Goal: Task Accomplishment & Management: Complete application form

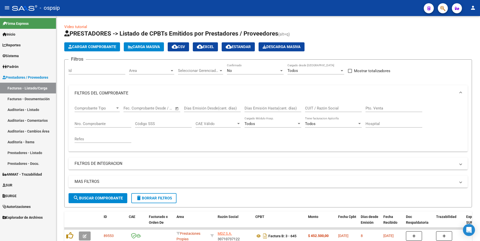
scroll to position [50, 0]
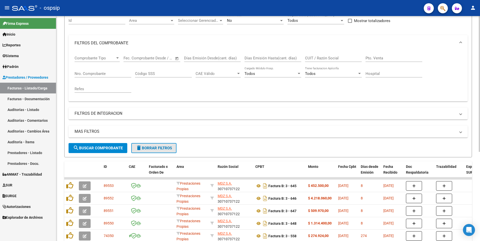
click at [146, 151] on button "delete Borrar Filtros" at bounding box center [153, 148] width 45 height 10
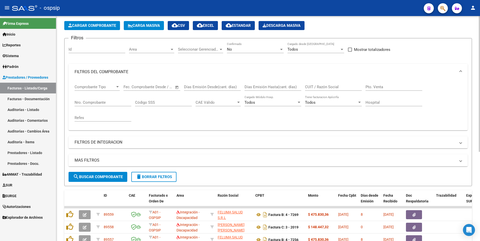
scroll to position [0, 0]
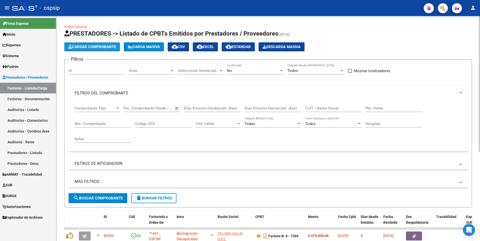
click at [102, 49] on button "Cargar Comprobante" at bounding box center [92, 46] width 56 height 9
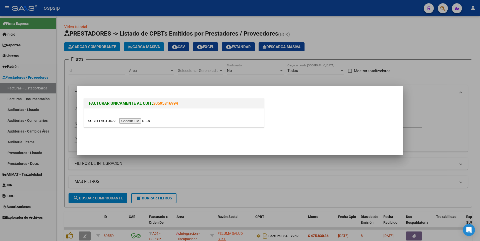
click at [121, 120] on input "file" at bounding box center [119, 120] width 63 height 5
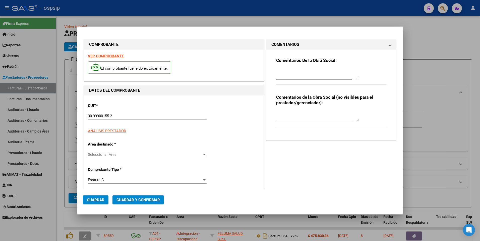
type input "9284"
type input "$ 57.078,00"
type input "[DATE]"
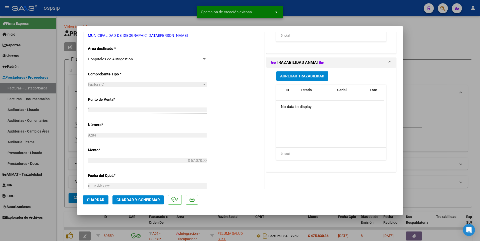
scroll to position [176, 0]
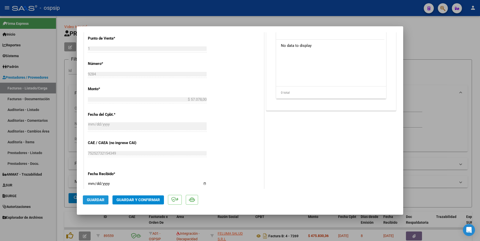
click at [102, 201] on span "Guardar" at bounding box center [96, 200] width 18 height 5
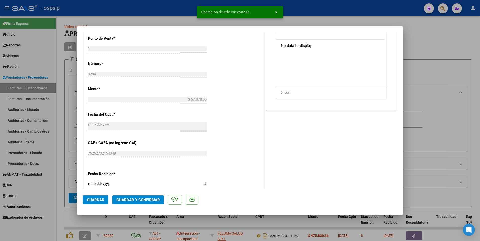
click at [156, 5] on div at bounding box center [240, 120] width 480 height 241
type input "$ 0,00"
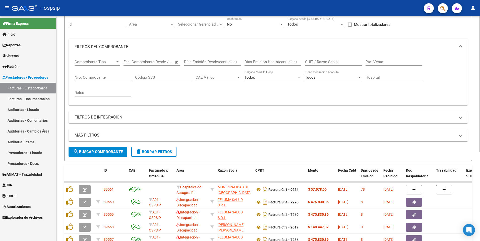
scroll to position [0, 0]
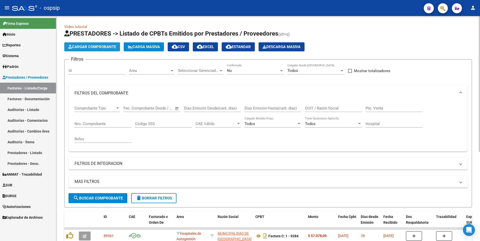
click at [108, 49] on span "Cargar Comprobante" at bounding box center [92, 47] width 48 height 5
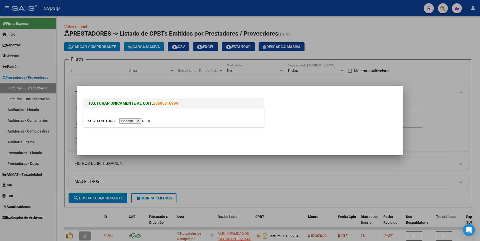
click at [135, 123] on input "file" at bounding box center [119, 120] width 63 height 5
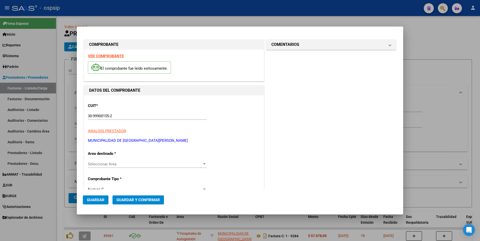
type input "6368"
type input "$ 163.711,00"
type input "[DATE]"
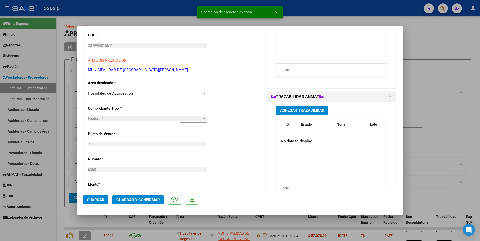
scroll to position [100, 0]
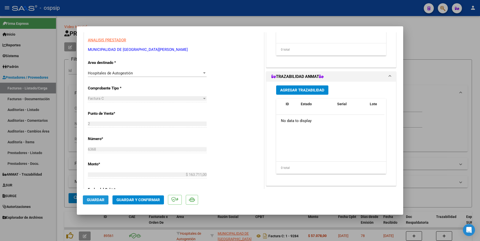
click at [91, 201] on span "Guardar" at bounding box center [96, 200] width 18 height 5
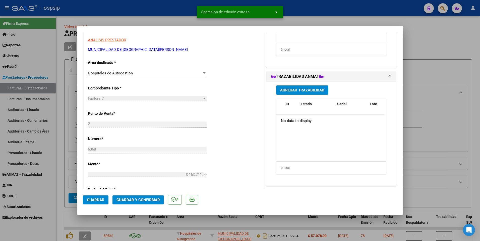
click at [174, 11] on div at bounding box center [240, 120] width 480 height 241
type input "$ 0,00"
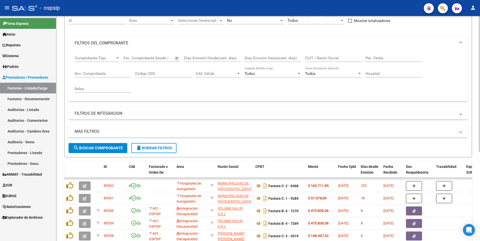
scroll to position [0, 0]
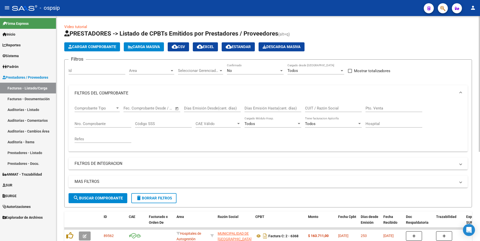
click at [105, 49] on span "Cargar Comprobante" at bounding box center [92, 47] width 48 height 5
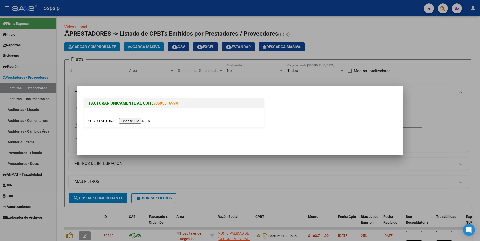
click at [129, 121] on input "file" at bounding box center [119, 120] width 63 height 5
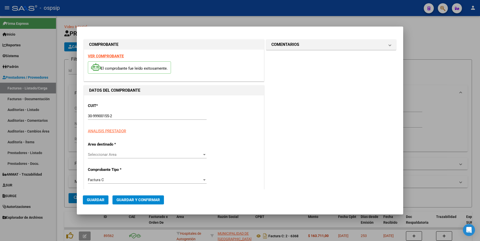
type input "7852"
type input "$ 23.872,00"
type input "[DATE]"
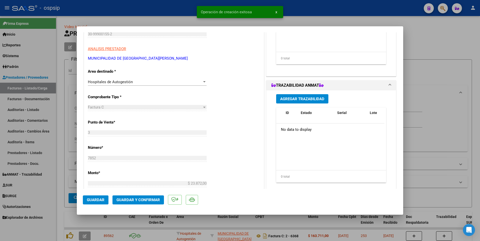
scroll to position [100, 0]
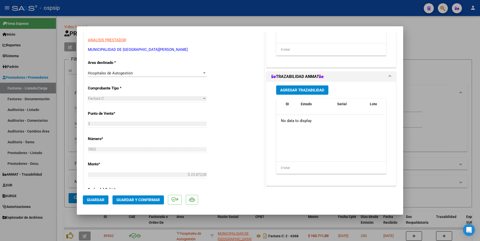
click at [98, 201] on span "Guardar" at bounding box center [96, 200] width 18 height 5
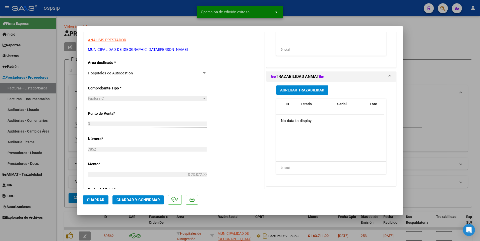
click at [159, 13] on div at bounding box center [240, 120] width 480 height 241
type input "$ 0,00"
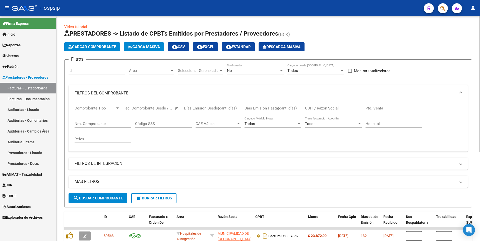
click at [101, 46] on span "Cargar Comprobante" at bounding box center [92, 47] width 48 height 5
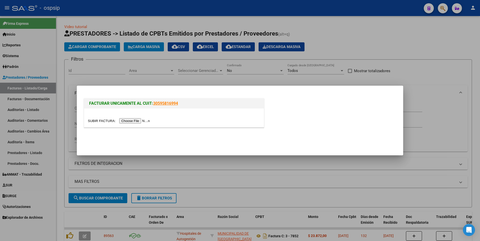
click at [136, 121] on input "file" at bounding box center [119, 120] width 63 height 5
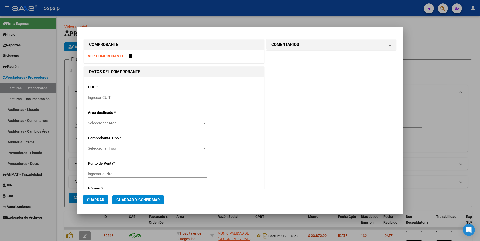
click at [115, 54] on strong "VER COMPROBANTE" at bounding box center [106, 56] width 36 height 5
click at [157, 100] on input "Ingresar CUIT" at bounding box center [147, 98] width 119 height 5
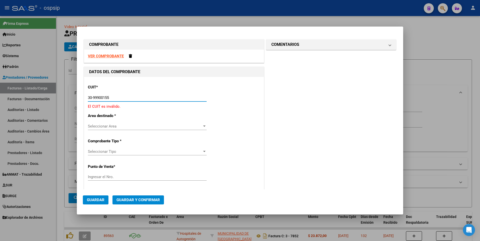
type input "30-99900155-2"
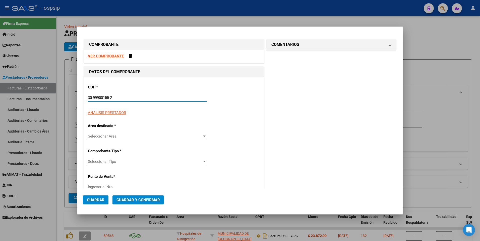
type input "2"
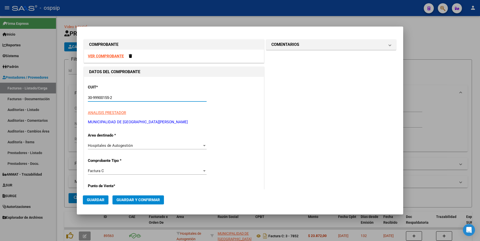
type input "30-99900155-2"
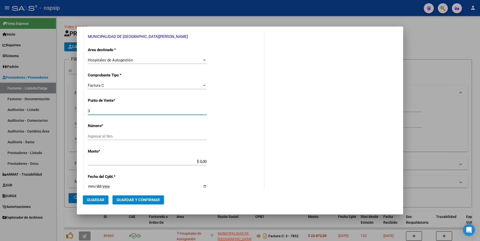
type input "3"
type input "7903"
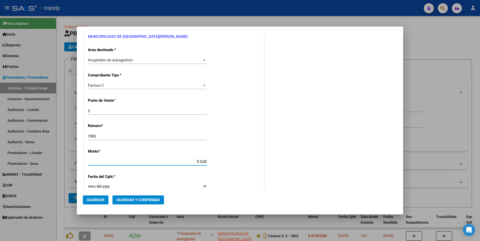
type input "$ 88.410,00"
type input "[DATE]"
type input "75182321539862"
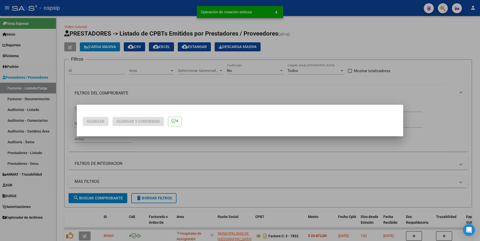
scroll to position [0, 0]
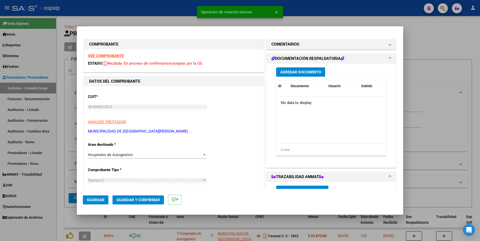
click at [98, 194] on mat-dialog-actions "Guardar Guardar y Confirmar" at bounding box center [240, 199] width 314 height 20
click at [95, 197] on button "Guardar" at bounding box center [96, 200] width 26 height 9
click at [145, 12] on div at bounding box center [240, 120] width 480 height 241
type input "$ 0,00"
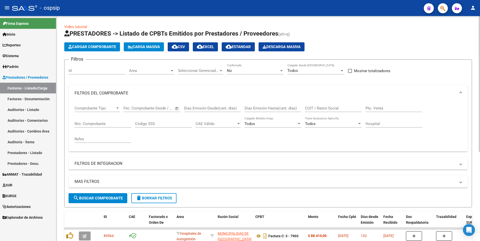
click at [108, 46] on span "Cargar Comprobante" at bounding box center [92, 47] width 48 height 5
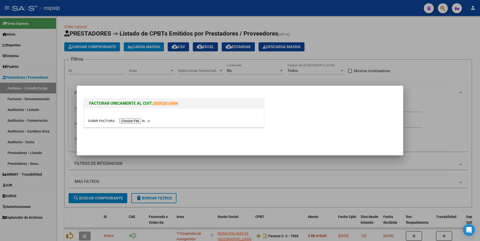
click at [136, 119] on input "file" at bounding box center [119, 120] width 63 height 5
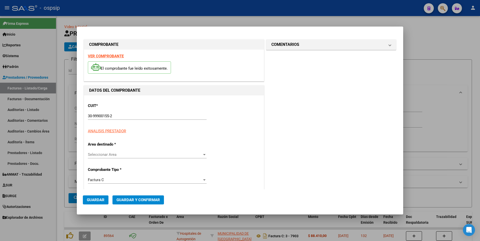
type input "7954"
type input "$ 23.872,00"
type input "[DATE]"
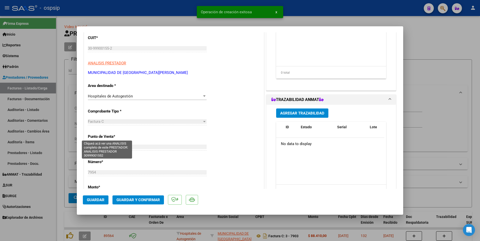
scroll to position [125, 0]
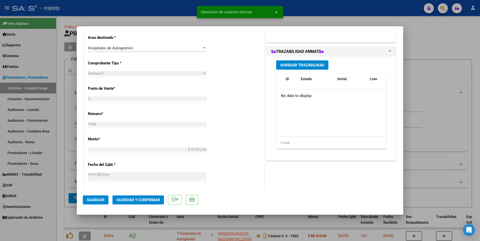
click at [99, 201] on span "Guardar" at bounding box center [96, 200] width 18 height 5
click at [126, 12] on div at bounding box center [240, 120] width 480 height 241
type input "$ 0,00"
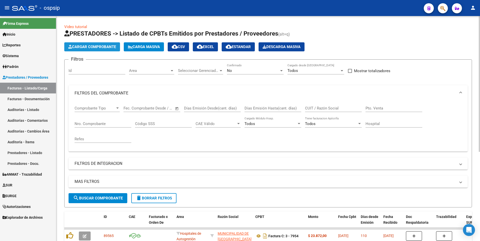
click at [110, 47] on span "Cargar Comprobante" at bounding box center [92, 47] width 48 height 5
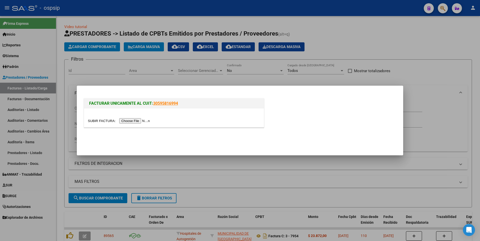
click at [124, 123] on input "file" at bounding box center [119, 120] width 63 height 5
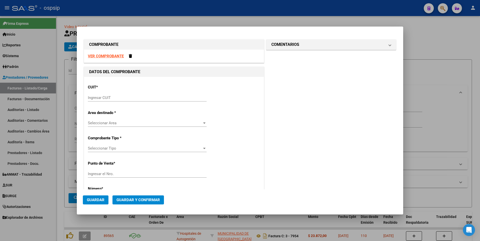
click at [99, 58] on strong "VER COMPROBANTE" at bounding box center [106, 56] width 36 height 5
click at [143, 96] on input "Ingresar CUIT" at bounding box center [147, 98] width 119 height 5
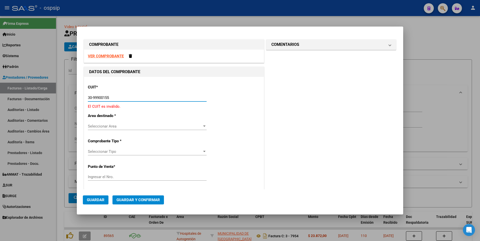
type input "30-99900155-2"
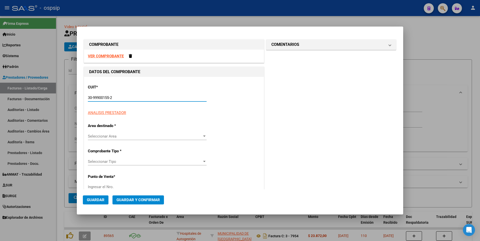
type input "3"
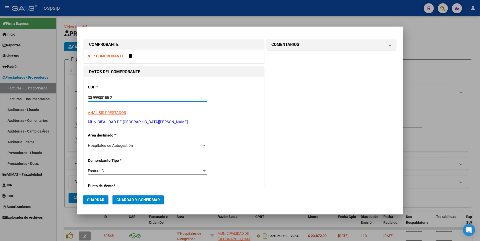
type input "30-99900155-2"
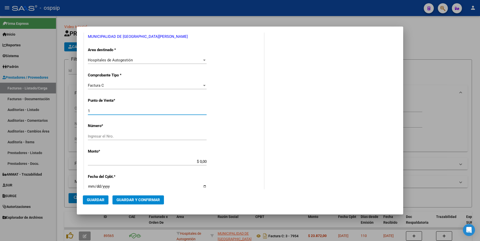
type input "1"
type input "8489"
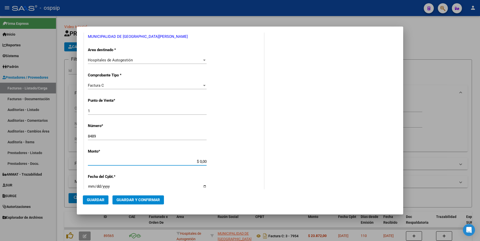
type input "$ 25.137,00"
type input "[DATE]"
type input "75142767521939"
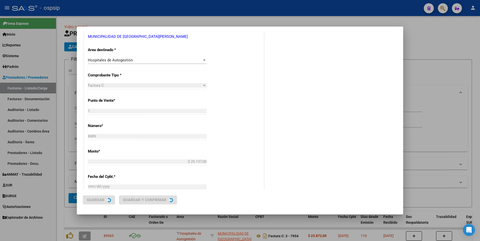
scroll to position [0, 0]
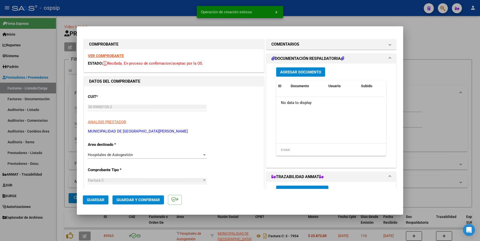
drag, startPoint x: 94, startPoint y: 200, endPoint x: 150, endPoint y: 91, distance: 121.8
click at [95, 200] on span "Guardar" at bounding box center [96, 200] width 18 height 5
click at [176, 9] on div at bounding box center [240, 120] width 480 height 241
type input "$ 0,00"
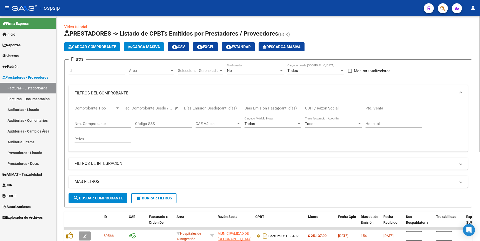
click at [98, 49] on button "Cargar Comprobante" at bounding box center [92, 46] width 56 height 9
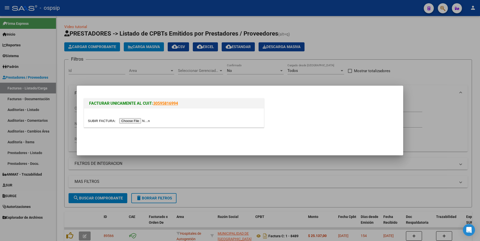
click at [132, 123] on input "file" at bounding box center [119, 120] width 63 height 5
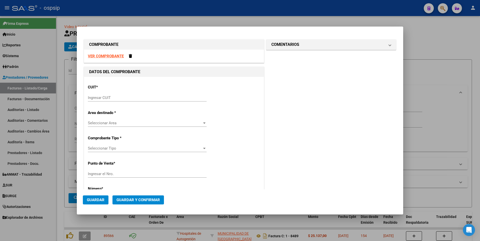
click at [118, 57] on strong "VER COMPROBANTE" at bounding box center [106, 56] width 36 height 5
click at [130, 58] on div "VER COMPROBANTE" at bounding box center [174, 56] width 180 height 13
click at [130, 56] on span at bounding box center [130, 56] width 3 height 4
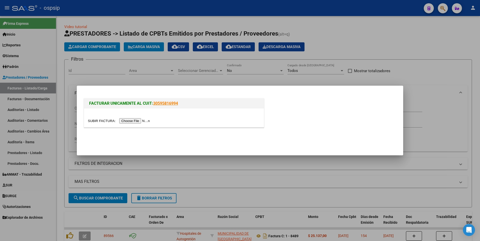
click at [128, 120] on input "file" at bounding box center [119, 120] width 63 height 5
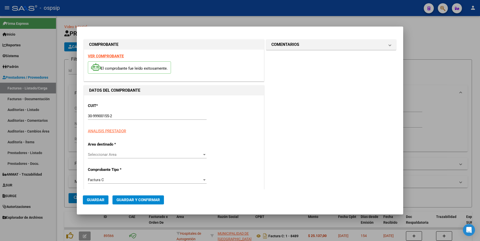
type input "8969"
type input "$ 98.697,00"
type input "[DATE]"
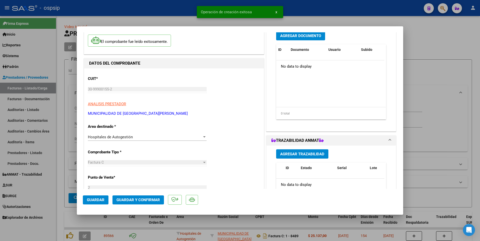
scroll to position [100, 0]
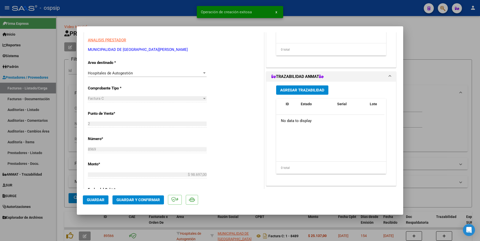
click at [102, 199] on span "Guardar" at bounding box center [96, 200] width 18 height 5
click at [173, 5] on div at bounding box center [240, 120] width 480 height 241
type input "$ 0,00"
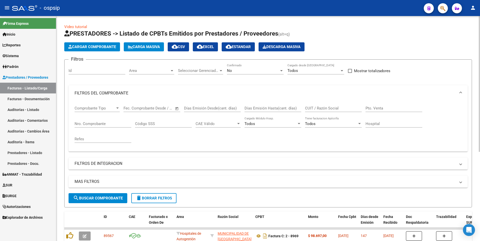
click at [104, 51] on app-list-header "PRESTADORES -> Listado de CPBTs Emitidos por Prestadores / Proveedores (alt+q) …" at bounding box center [267, 119] width 407 height 178
click at [103, 48] on span "Cargar Comprobante" at bounding box center [92, 47] width 48 height 5
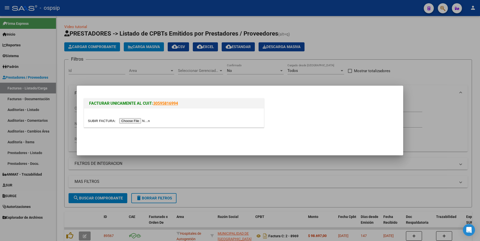
click at [132, 120] on input "file" at bounding box center [119, 120] width 63 height 5
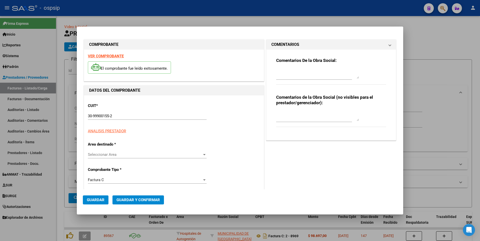
type input "9266"
type input "$ 124.136,00"
type input "[DATE]"
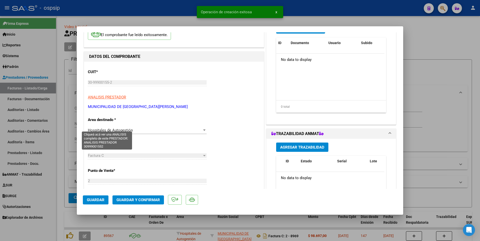
scroll to position [100, 0]
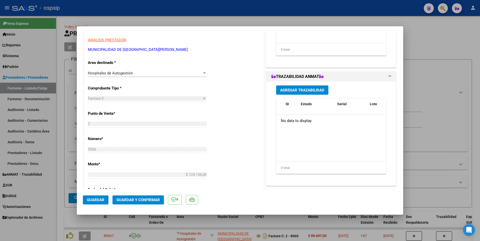
click at [98, 201] on span "Guardar" at bounding box center [96, 200] width 18 height 5
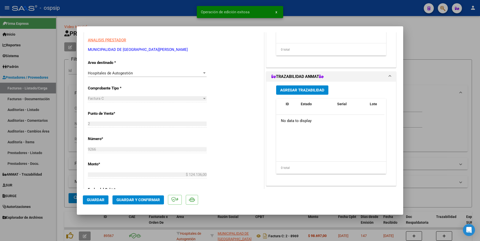
click at [245, 7] on snack-bar-container "Operación de edición exitosa x" at bounding box center [240, 12] width 86 height 12
click at [190, 9] on div at bounding box center [240, 120] width 480 height 241
type input "$ 0,00"
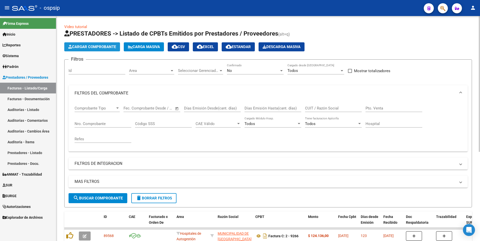
click at [104, 46] on span "Cargar Comprobante" at bounding box center [92, 47] width 48 height 5
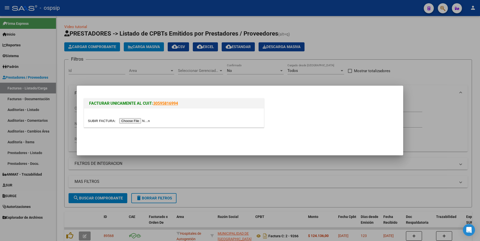
click at [137, 122] on input "file" at bounding box center [119, 120] width 63 height 5
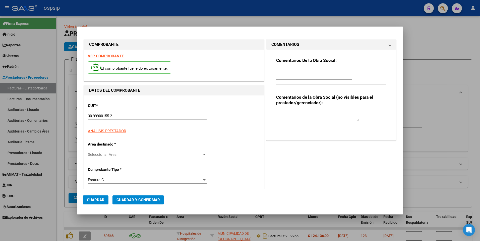
type input "9453"
type input "$ 125.814,00"
type input "[DATE]"
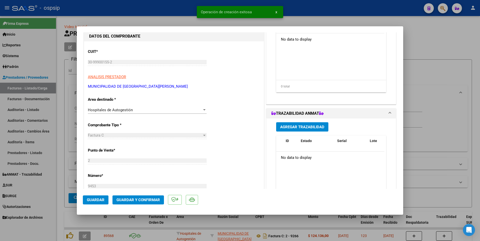
scroll to position [100, 0]
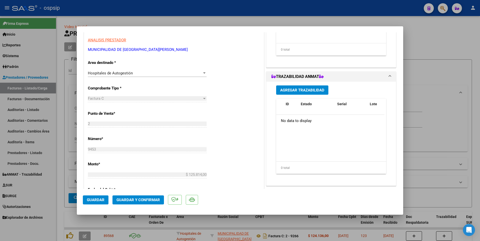
click at [104, 201] on span "Guardar" at bounding box center [96, 200] width 18 height 5
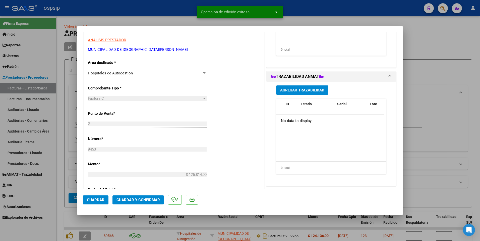
click at [162, 6] on div at bounding box center [240, 120] width 480 height 241
type input "$ 0,00"
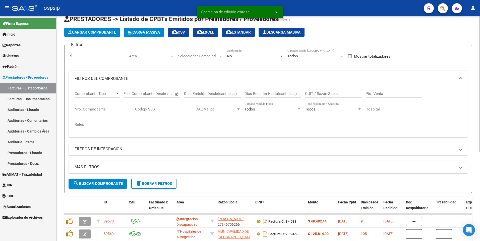
scroll to position [25, 0]
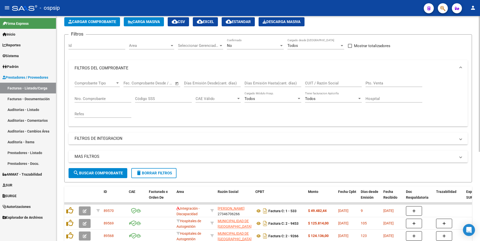
click at [97, 23] on span "Cargar Comprobante" at bounding box center [92, 22] width 48 height 5
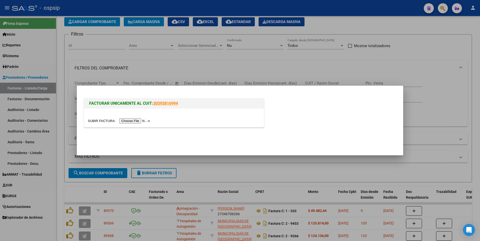
click at [127, 121] on input "file" at bounding box center [119, 120] width 63 height 5
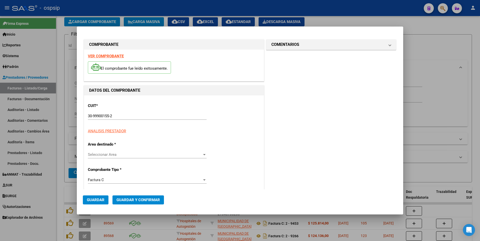
type input "9759"
type input "$ 246.727,00"
type input "[DATE]"
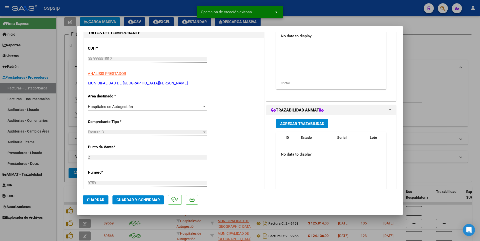
scroll to position [100, 0]
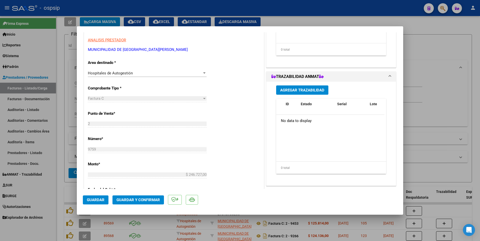
click at [100, 202] on span "Guardar" at bounding box center [96, 200] width 18 height 5
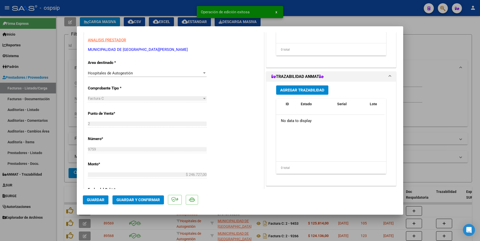
click at [142, 11] on div at bounding box center [240, 120] width 480 height 241
type input "$ 0,00"
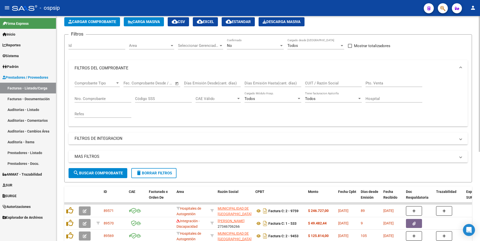
click at [93, 18] on button "Cargar Comprobante" at bounding box center [92, 21] width 56 height 9
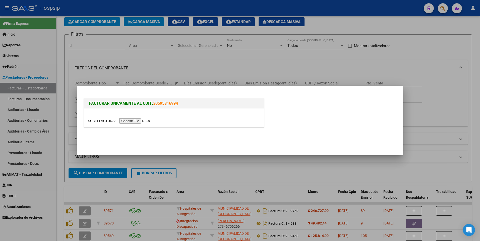
click at [131, 122] on input "file" at bounding box center [119, 120] width 63 height 5
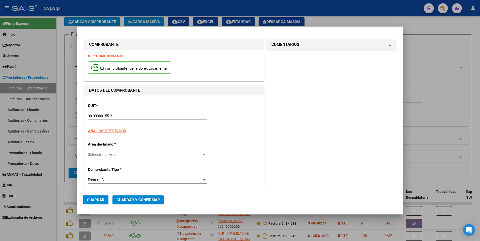
type input "6343"
type input "$ 17.686,00"
type input "[DATE]"
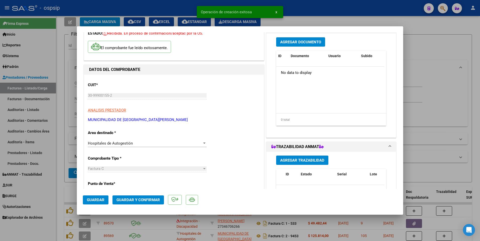
scroll to position [75, 0]
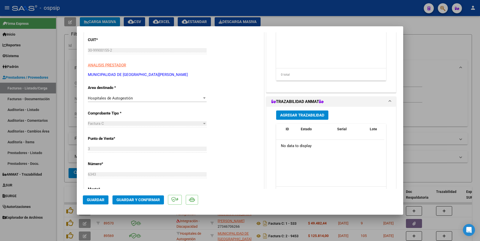
click at [93, 202] on span "Guardar" at bounding box center [96, 200] width 18 height 5
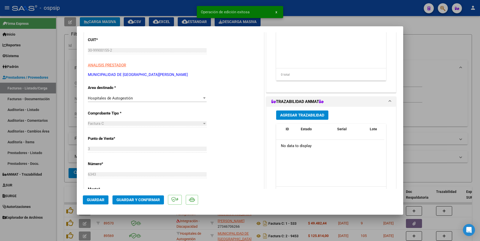
click at [109, 9] on div at bounding box center [240, 120] width 480 height 241
type input "$ 0,00"
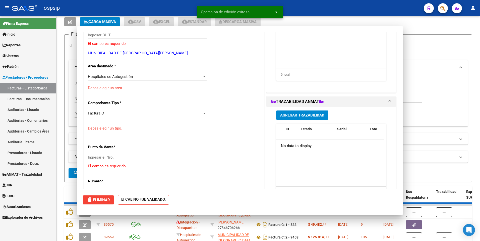
scroll to position [60, 0]
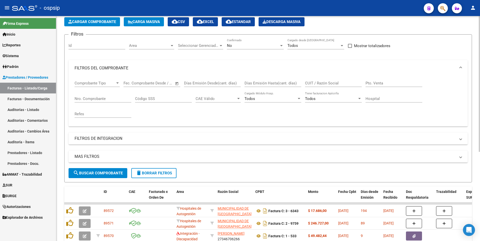
click at [110, 24] on span "Cargar Comprobante" at bounding box center [92, 22] width 48 height 5
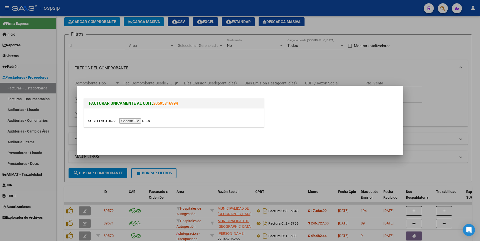
click at [134, 123] on input "file" at bounding box center [119, 120] width 63 height 5
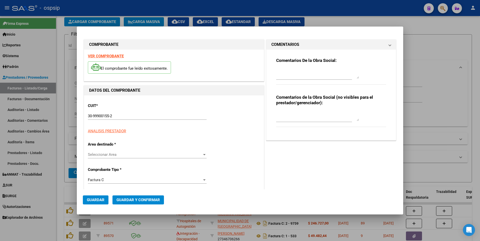
type input "8184"
type input "$ 7.244,00"
type input "[DATE]"
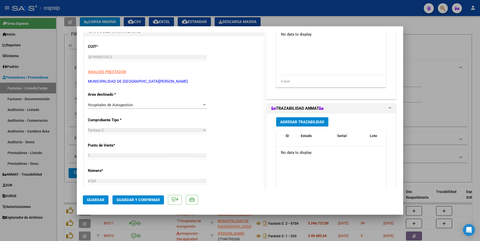
scroll to position [75, 0]
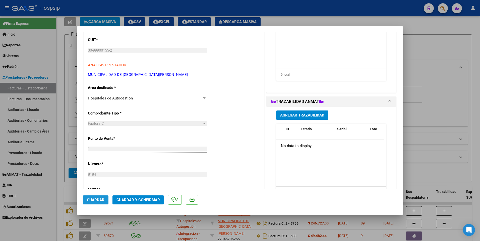
click at [98, 199] on span "Guardar" at bounding box center [96, 200] width 18 height 5
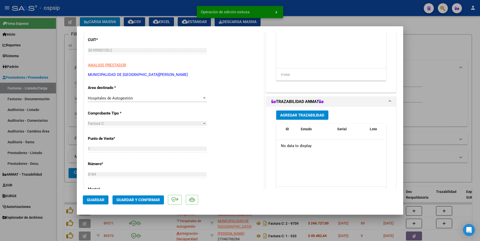
click at [189, 8] on div at bounding box center [240, 120] width 480 height 241
type input "$ 0,00"
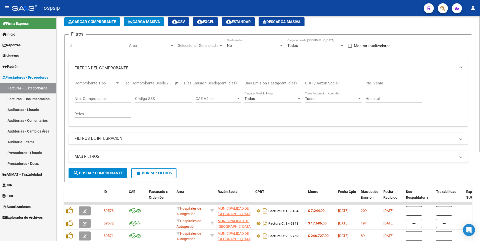
click at [114, 25] on button "Cargar Comprobante" at bounding box center [92, 21] width 56 height 9
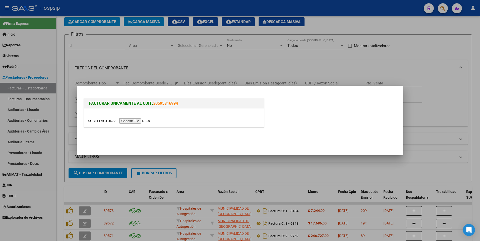
click at [130, 122] on input "file" at bounding box center [119, 120] width 63 height 5
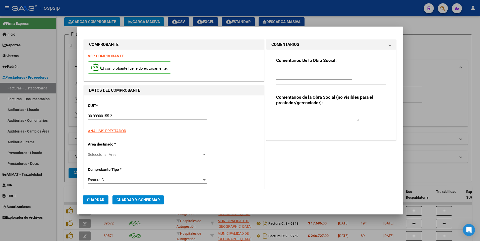
type input "8854"
type input "$ 74.063,00"
type input "[DATE]"
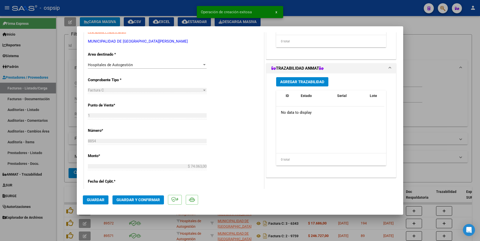
scroll to position [125, 0]
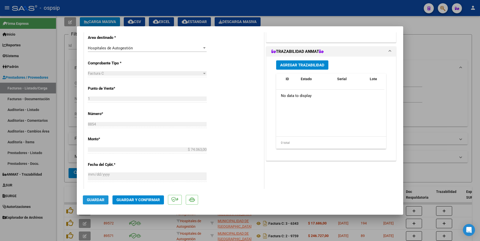
click at [93, 200] on span "Guardar" at bounding box center [96, 200] width 18 height 5
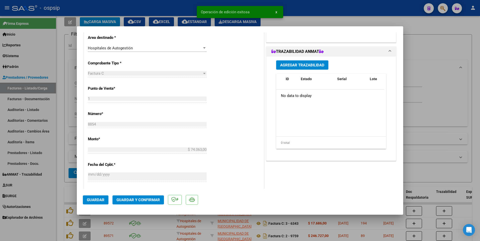
click at [60, 105] on div at bounding box center [240, 120] width 480 height 241
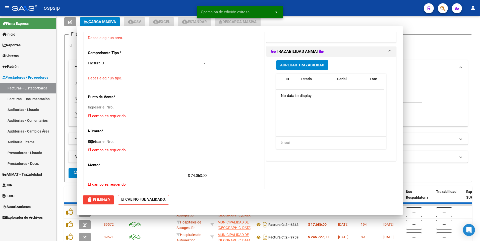
type input "$ 0,00"
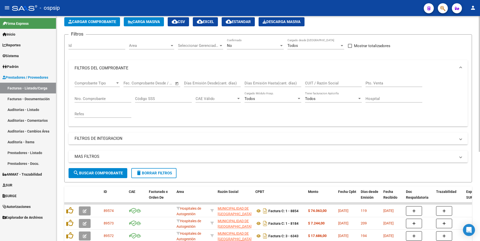
click at [100, 24] on span "Cargar Comprobante" at bounding box center [92, 22] width 48 height 5
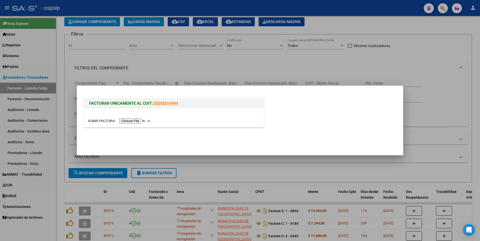
click at [127, 121] on input "file" at bounding box center [119, 120] width 63 height 5
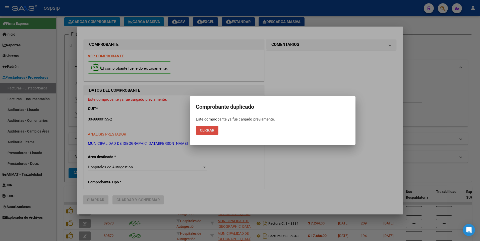
click at [211, 130] on span "Cerrar" at bounding box center [207, 130] width 15 height 5
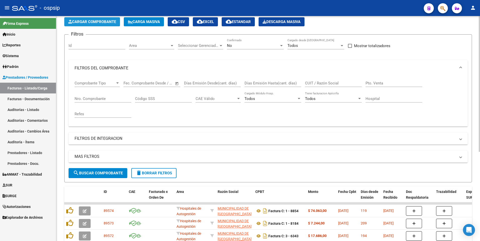
click at [103, 22] on span "Cargar Comprobante" at bounding box center [92, 22] width 48 height 5
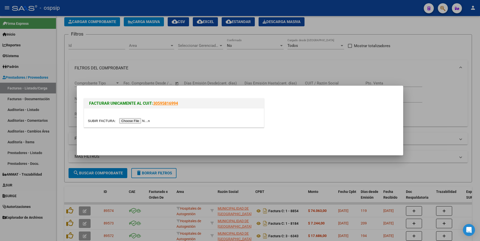
click at [138, 120] on input "file" at bounding box center [119, 120] width 63 height 5
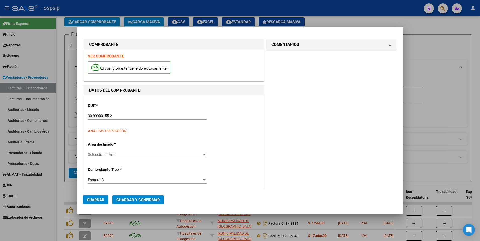
type input "9080"
type input "$ 42.911,00"
type input "[DATE]"
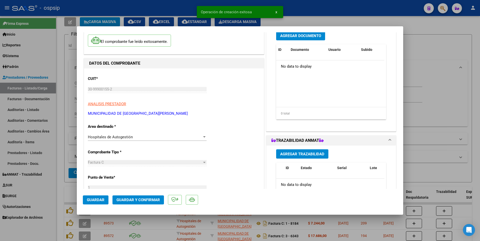
scroll to position [100, 0]
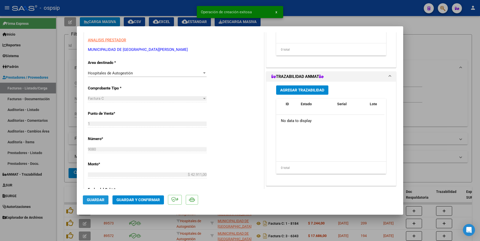
click at [100, 201] on span "Guardar" at bounding box center [96, 200] width 18 height 5
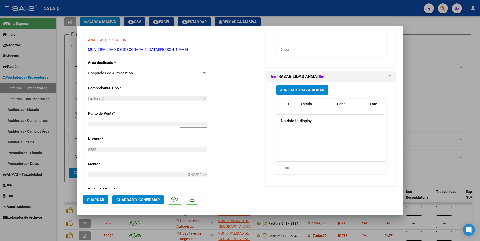
click at [62, 99] on div at bounding box center [240, 120] width 480 height 241
type input "$ 0,00"
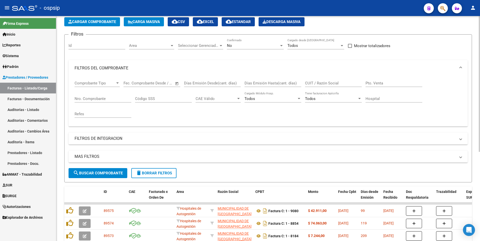
click at [94, 20] on span "Cargar Comprobante" at bounding box center [92, 22] width 48 height 5
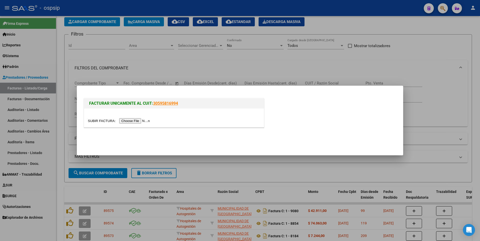
click at [124, 122] on input "file" at bounding box center [119, 120] width 63 height 5
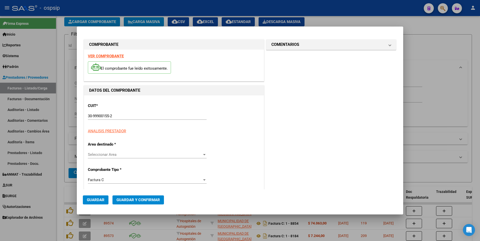
type input "9901"
type input "$ 8.397,00"
type input "[DATE]"
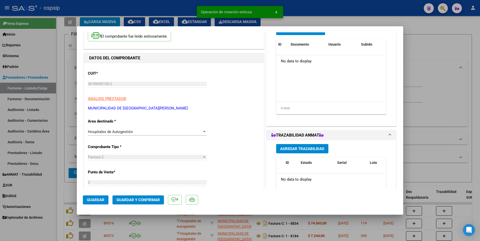
scroll to position [125, 0]
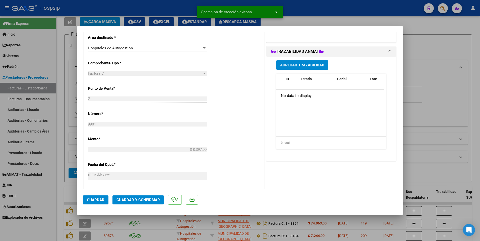
click at [99, 199] on span "Guardar" at bounding box center [96, 200] width 18 height 5
click at [176, 8] on div at bounding box center [240, 120] width 480 height 241
type input "$ 0,00"
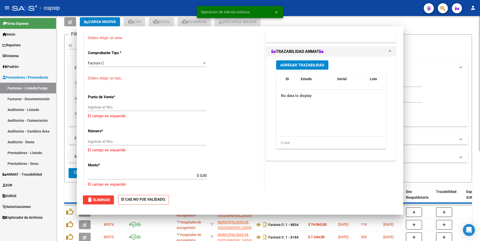
scroll to position [0, 0]
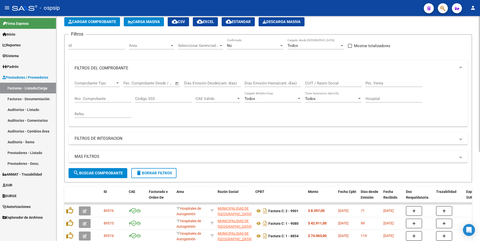
click at [90, 25] on button "Cargar Comprobante" at bounding box center [92, 21] width 56 height 9
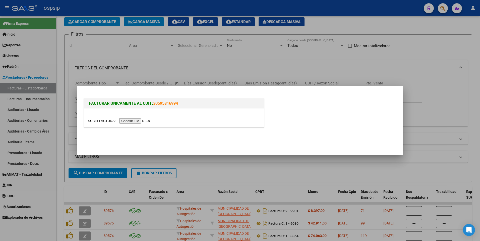
click at [131, 121] on input "file" at bounding box center [119, 120] width 63 height 5
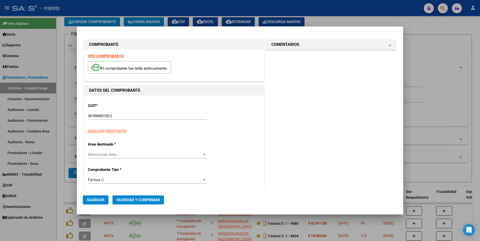
type input "9501"
type input "$ 35.667,00"
type input "[DATE]"
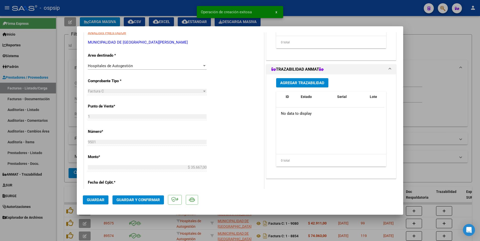
scroll to position [125, 0]
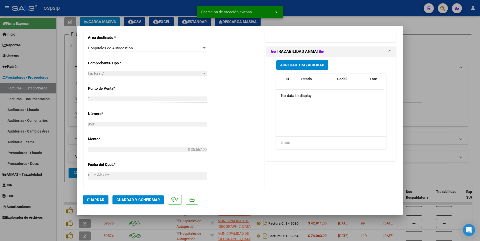
click at [103, 199] on span "Guardar" at bounding box center [96, 200] width 18 height 5
click at [177, 7] on div at bounding box center [240, 120] width 480 height 241
type input "$ 0,00"
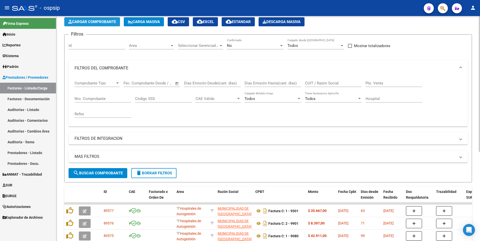
click at [110, 20] on span "Cargar Comprobante" at bounding box center [92, 22] width 48 height 5
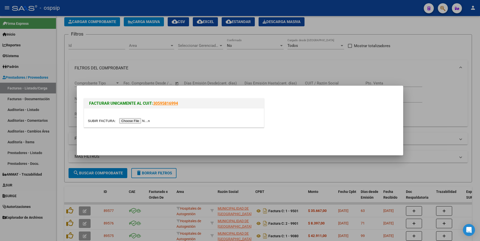
click at [122, 122] on input "file" at bounding box center [119, 120] width 63 height 5
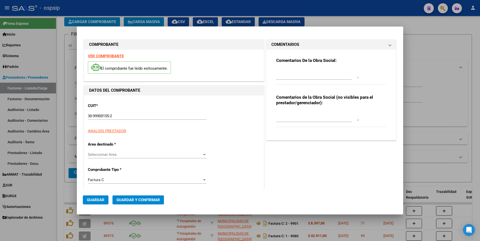
type input "9387"
type input "$ 17.186,00"
type input "[DATE]"
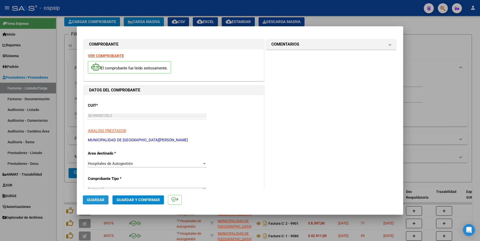
click at [99, 200] on span "Guardar" at bounding box center [96, 200] width 18 height 5
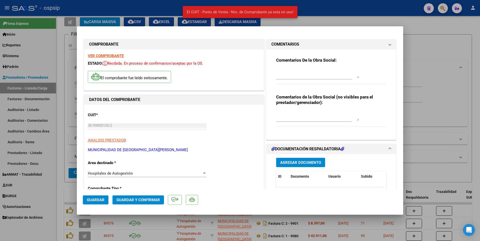
click at [161, 4] on div at bounding box center [240, 120] width 480 height 241
type input "$ 0,00"
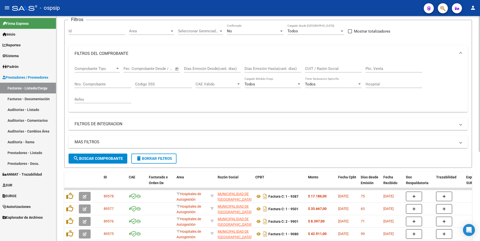
scroll to position [50, 0]
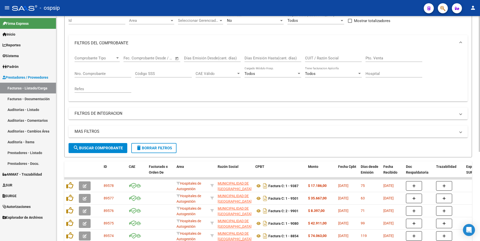
click at [158, 148] on span "delete Borrar Filtros" at bounding box center [154, 148] width 36 height 5
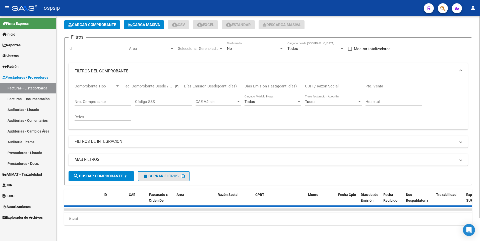
scroll to position [26, 0]
click at [108, 100] on input "Nro. Comprobante" at bounding box center [103, 102] width 57 height 5
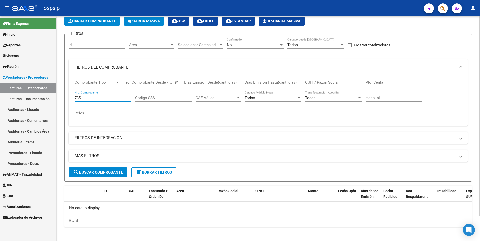
type input "735"
click at [154, 172] on span "delete Borrar Filtros" at bounding box center [154, 172] width 36 height 5
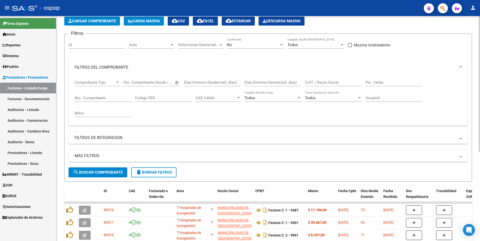
click at [121, 99] on input "Nro. Comprobante" at bounding box center [103, 98] width 57 height 5
type input "735"
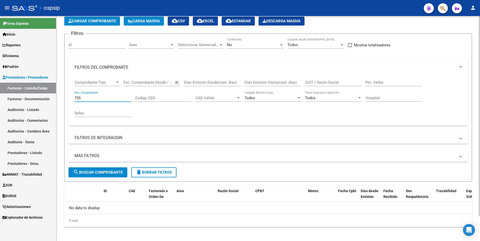
click at [105, 96] on input "735" at bounding box center [103, 98] width 57 height 5
click at [148, 175] on button "delete Borrar Filtros" at bounding box center [153, 173] width 45 height 10
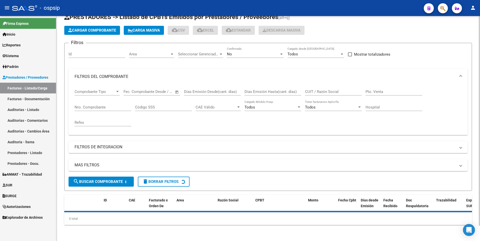
click at [95, 27] on button "Cargar Comprobante" at bounding box center [92, 30] width 56 height 9
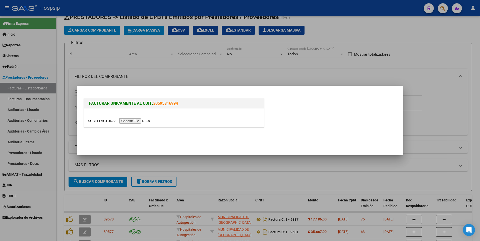
click at [128, 122] on input "file" at bounding box center [119, 120] width 63 height 5
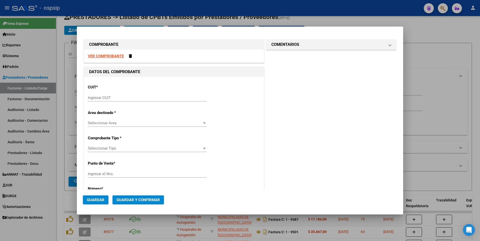
click at [100, 57] on strong "VER COMPROBANTE" at bounding box center [106, 56] width 36 height 5
click at [165, 98] on input "Ingresar CUIT" at bounding box center [147, 98] width 119 height 5
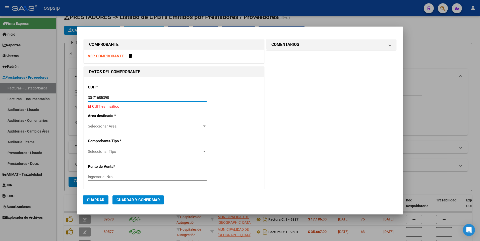
type input "30-71685398-1"
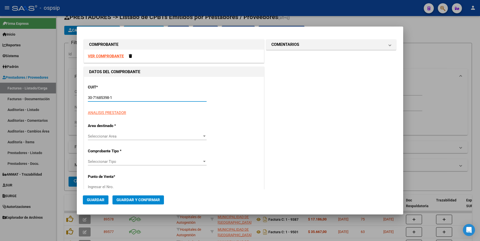
type input "3"
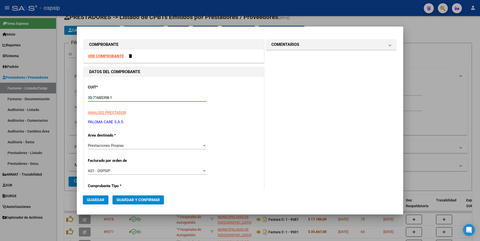
type input "30-71685398-1"
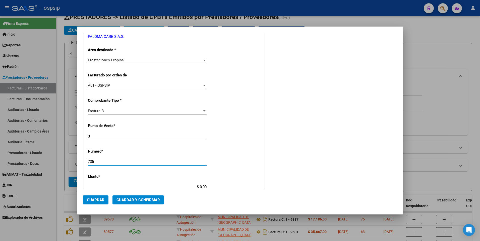
type input "735"
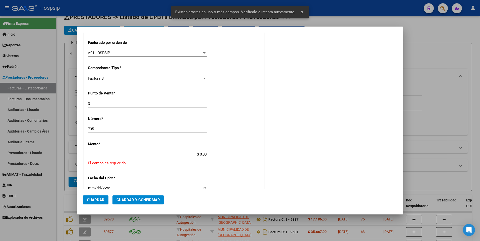
scroll to position [159, 0]
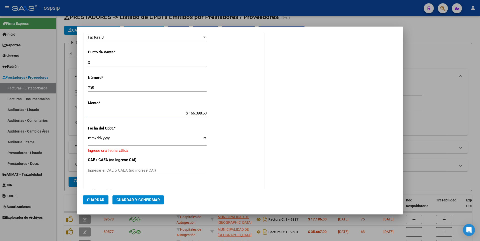
type input "$ 1.663.985,00"
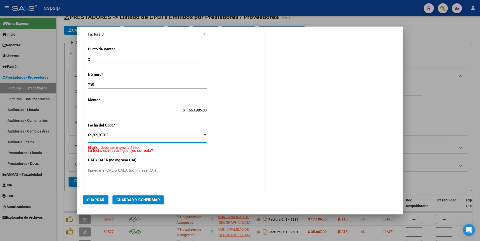
type input "[DATE]"
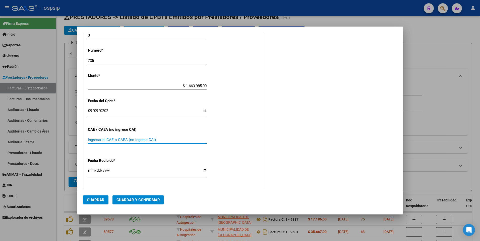
scroll to position [231, 0]
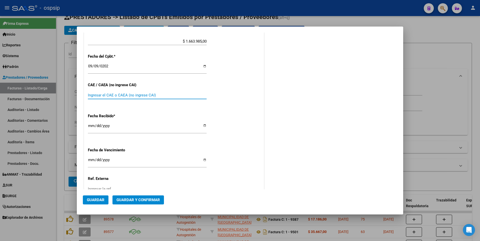
click at [126, 97] on input "Ingresar el CAE o CAEA (no ingrese CAI)" at bounding box center [147, 95] width 119 height 5
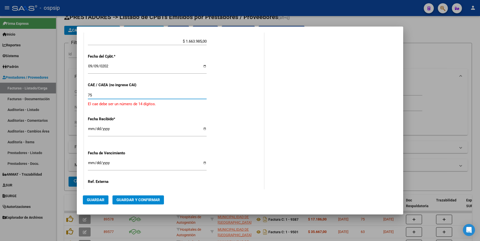
type input "7"
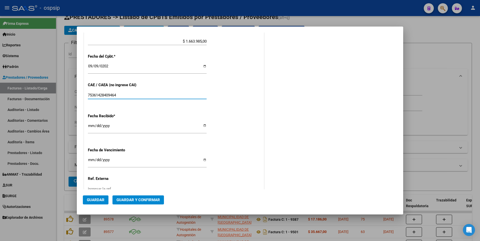
type input "75361428409464"
click at [98, 203] on button "Guardar" at bounding box center [96, 200] width 26 height 9
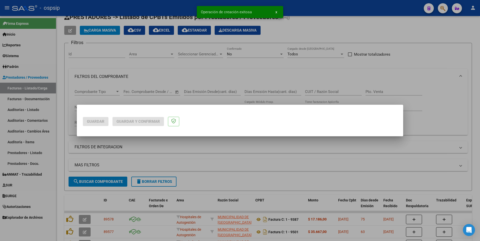
scroll to position [0, 0]
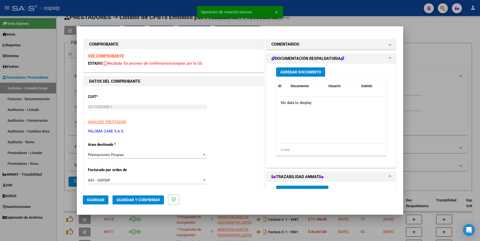
click at [323, 9] on div at bounding box center [240, 120] width 480 height 241
type input "$ 0,00"
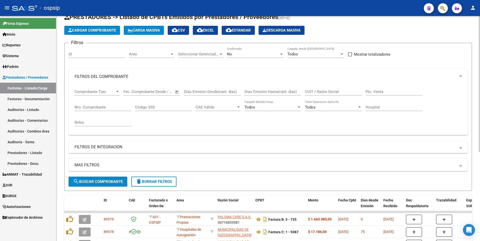
click at [151, 182] on span "delete Borrar Filtros" at bounding box center [154, 182] width 36 height 5
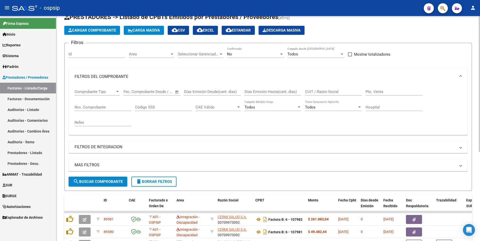
click at [103, 28] on span "Cargar Comprobante" at bounding box center [92, 30] width 48 height 5
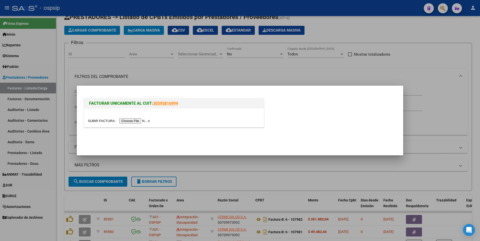
click at [130, 118] on input "file" at bounding box center [119, 120] width 63 height 5
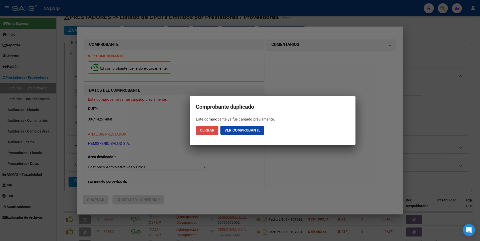
click at [205, 126] on button "Cerrar" at bounding box center [207, 130] width 23 height 9
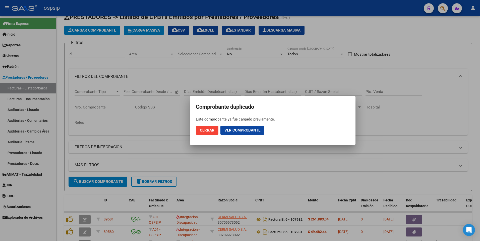
click at [205, 11] on div at bounding box center [240, 120] width 480 height 241
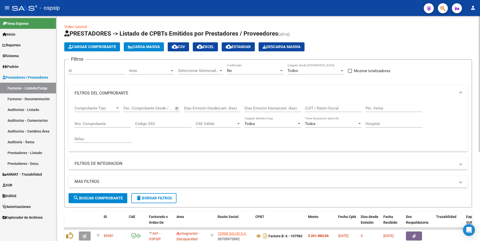
click at [108, 49] on button "Cargar Comprobante" at bounding box center [92, 46] width 56 height 9
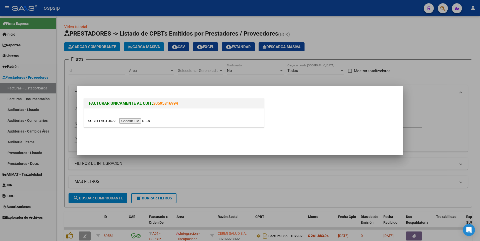
click at [123, 121] on input "file" at bounding box center [119, 120] width 63 height 5
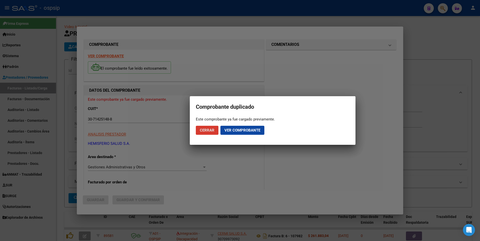
click at [205, 134] on button "Cerrar" at bounding box center [207, 130] width 23 height 9
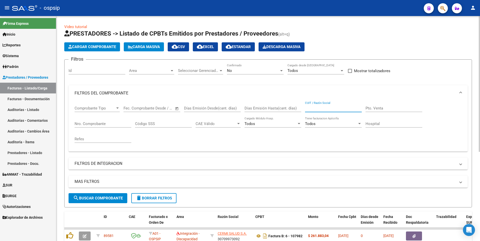
click at [318, 108] on input "CUIT / Razón Social" at bounding box center [333, 108] width 57 height 5
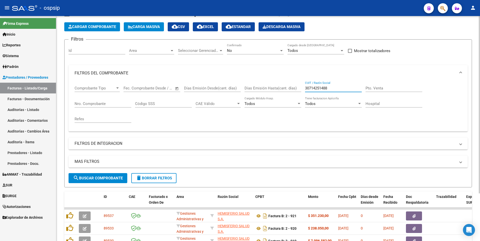
scroll to position [60, 0]
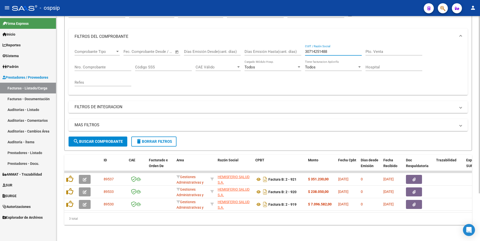
click at [332, 49] on input "30714251488" at bounding box center [333, 51] width 57 height 5
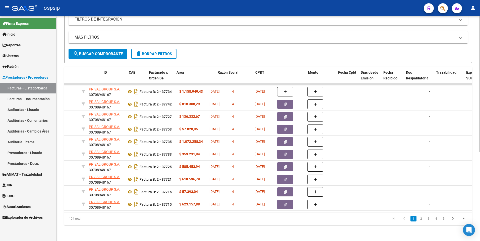
scroll to position [0, 0]
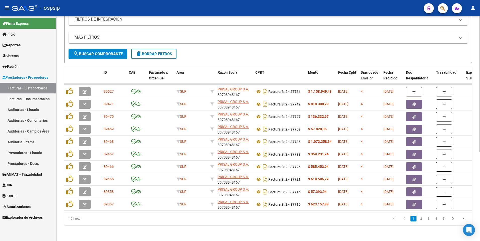
type input "30708948167"
click at [255, 90] on link at bounding box center [258, 92] width 7 height 4
